Goal: Information Seeking & Learning: Learn about a topic

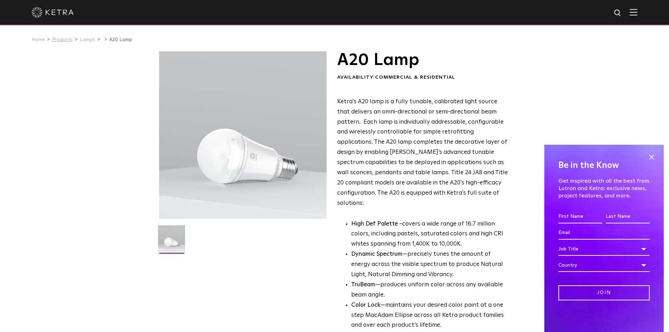
click at [55, 39] on link "Products" at bounding box center [62, 39] width 21 height 5
